Goal: Task Accomplishment & Management: Manage account settings

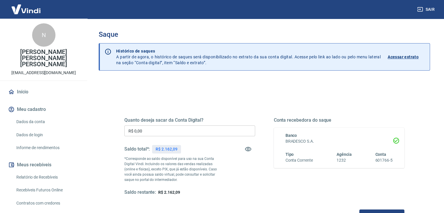
click at [131, 44] on div "Histórico de saques A partir de agora, o histórico de saques será disponibiliza…" at bounding box center [271, 57] width 318 height 27
click at [431, 8] on button "Sair" at bounding box center [426, 9] width 21 height 11
click at [426, 9] on button "Sair" at bounding box center [426, 9] width 21 height 11
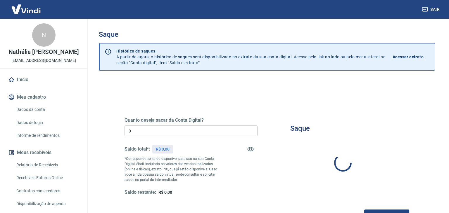
type input "R$ 0,00"
